Goal: Transaction & Acquisition: Purchase product/service

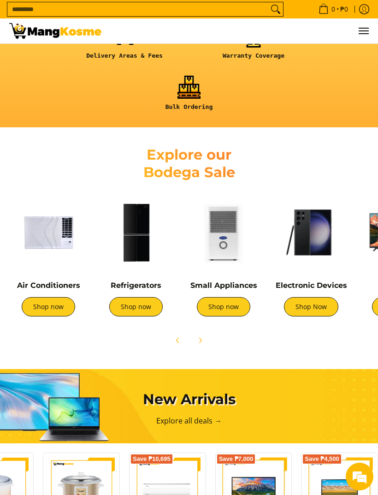
scroll to position [376, 0]
click at [320, 264] on img at bounding box center [311, 233] width 78 height 78
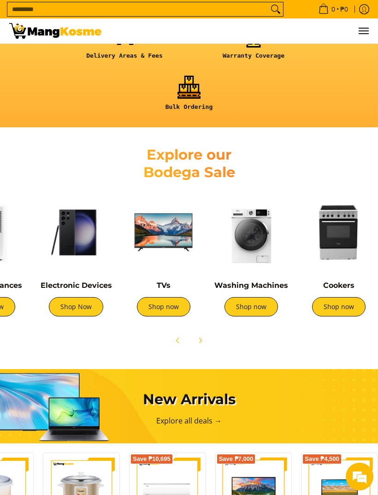
scroll to position [0, 235]
click at [338, 313] on link "Shop now" at bounding box center [338, 306] width 53 height 19
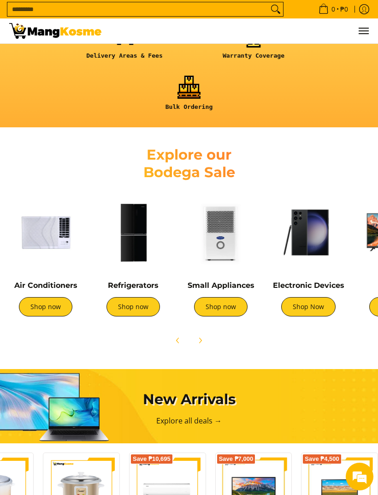
scroll to position [0, 3]
click at [220, 249] on img at bounding box center [220, 232] width 78 height 78
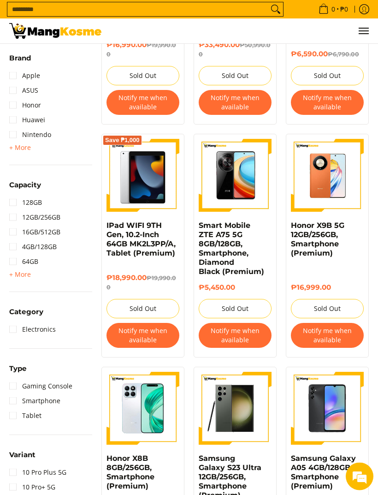
scroll to position [422, 0]
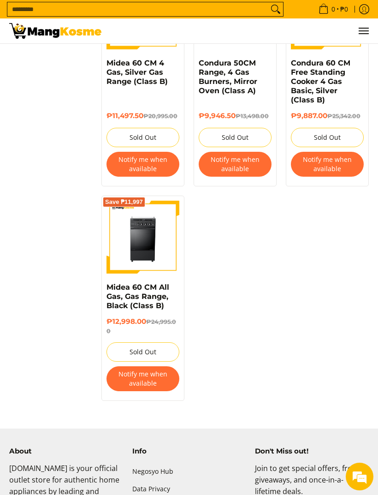
scroll to position [868, 0]
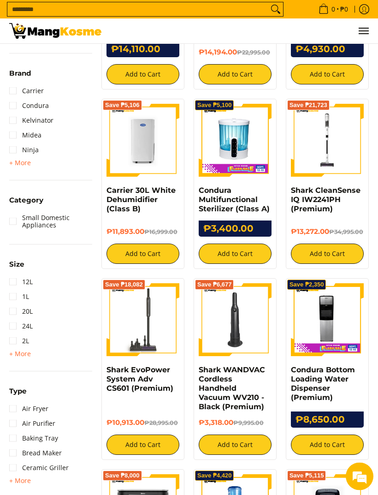
scroll to position [237, 0]
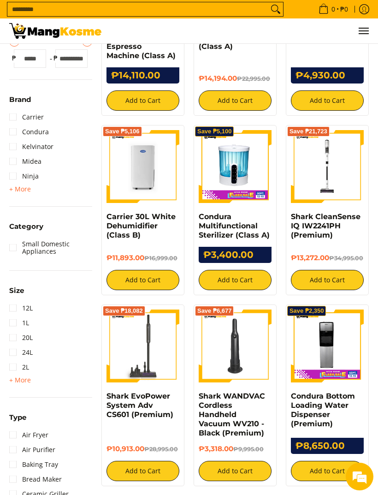
click at [248, 4] on input "Search..." at bounding box center [137, 9] width 261 height 14
click at [246, 3] on input "Search..." at bounding box center [137, 9] width 261 height 14
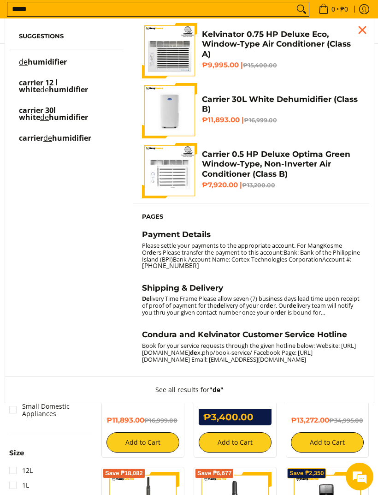
scroll to position [34, 0]
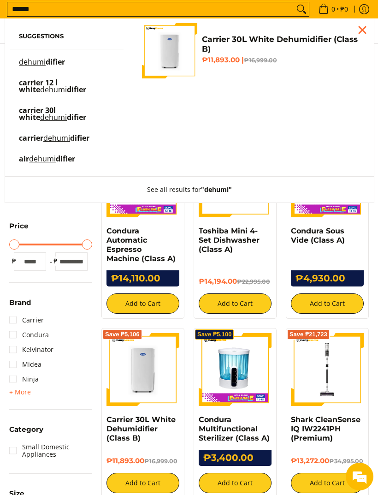
type input "******"
click at [82, 75] on link "dehumi difier" at bounding box center [66, 67] width 95 height 16
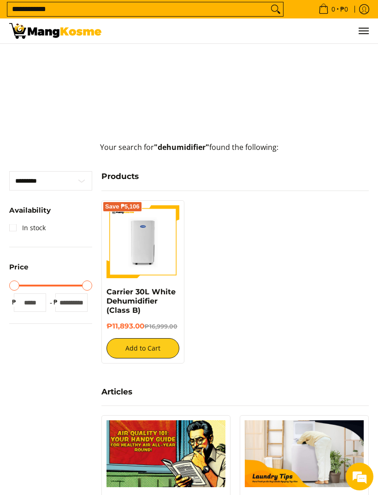
scroll to position [159, 0]
click at [166, 278] on img at bounding box center [143, 242] width 73 height 73
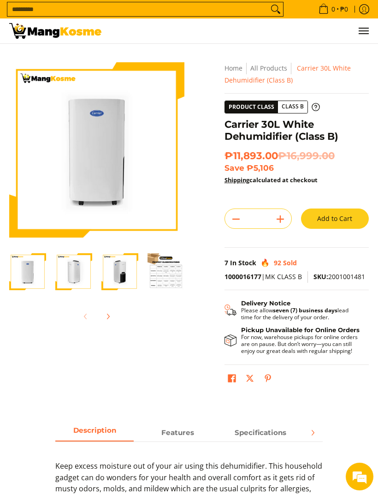
click at [162, 276] on img "Carrier 30L White Dehumidifier (Class B)-4" at bounding box center [166, 271] width 37 height 37
